Goal: Communication & Community: Participate in discussion

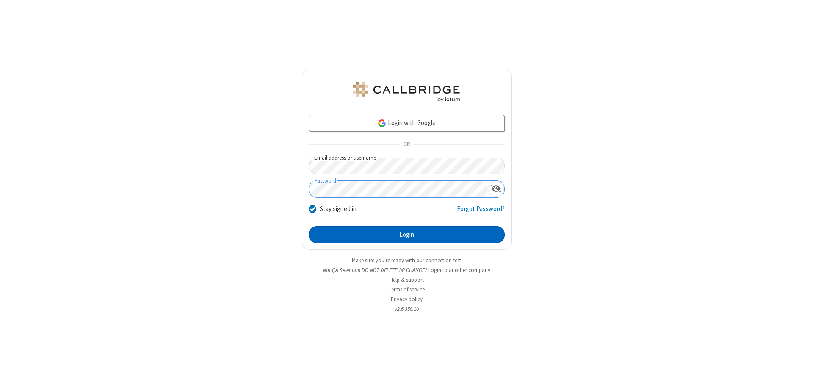
click at [406, 235] on button "Login" at bounding box center [407, 234] width 196 height 17
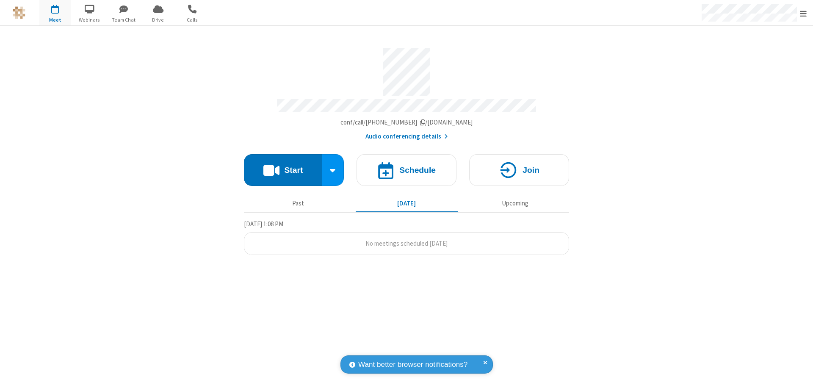
click at [283, 166] on button "Start" at bounding box center [283, 170] width 78 height 32
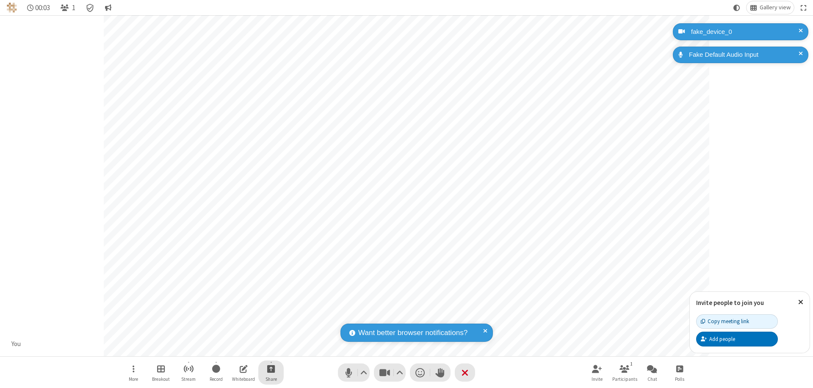
click at [271, 368] on span "Start sharing" at bounding box center [271, 368] width 8 height 11
click at [271, 317] on span "Share additional camera" at bounding box center [276, 318] width 63 height 7
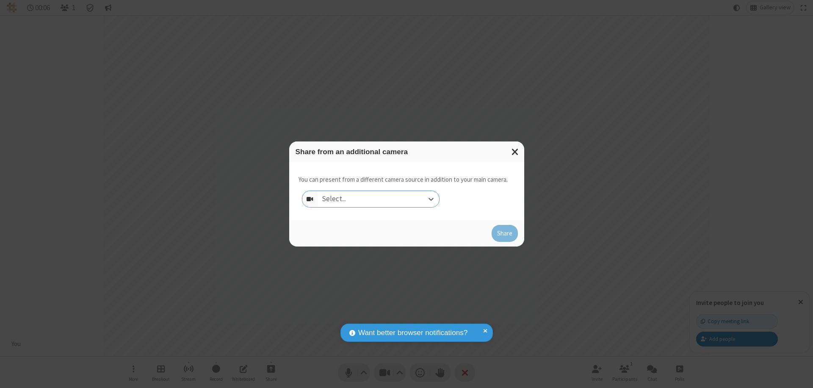
click at [378, 199] on div "Select..." at bounding box center [379, 199] width 122 height 16
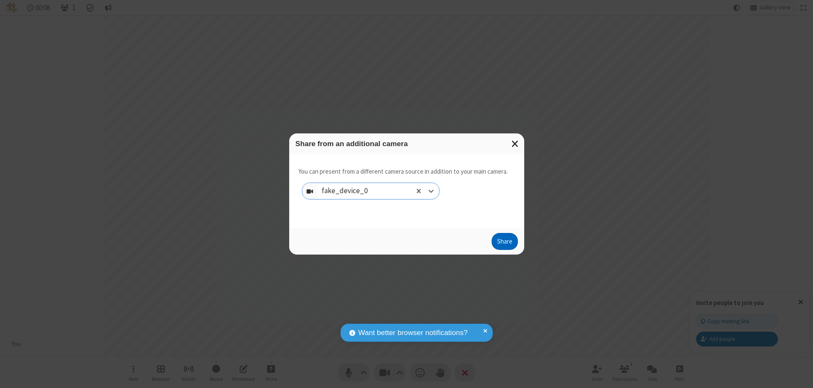
click at [504, 243] on button "Share" at bounding box center [505, 241] width 26 height 17
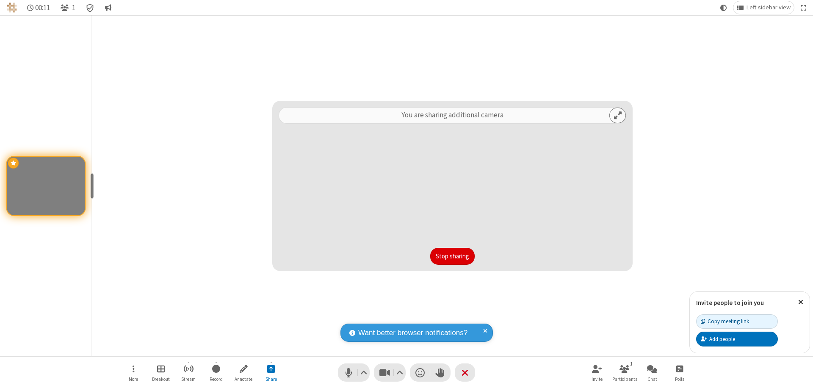
click at [452, 256] on button "Stop sharing" at bounding box center [452, 256] width 44 height 17
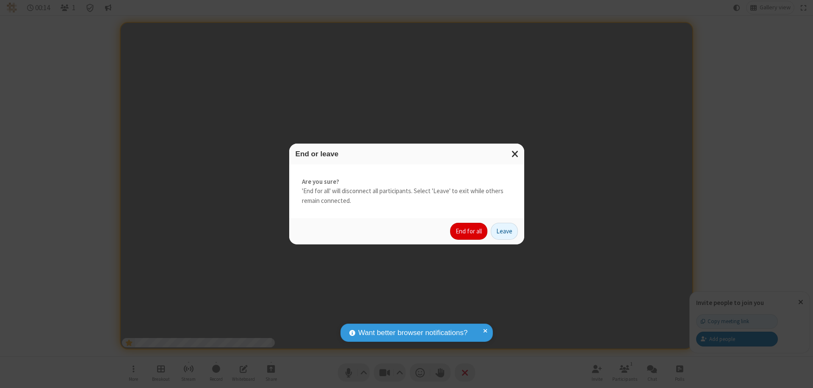
click at [469, 231] on button "End for all" at bounding box center [468, 231] width 37 height 17
